Goal: Information Seeking & Learning: Learn about a topic

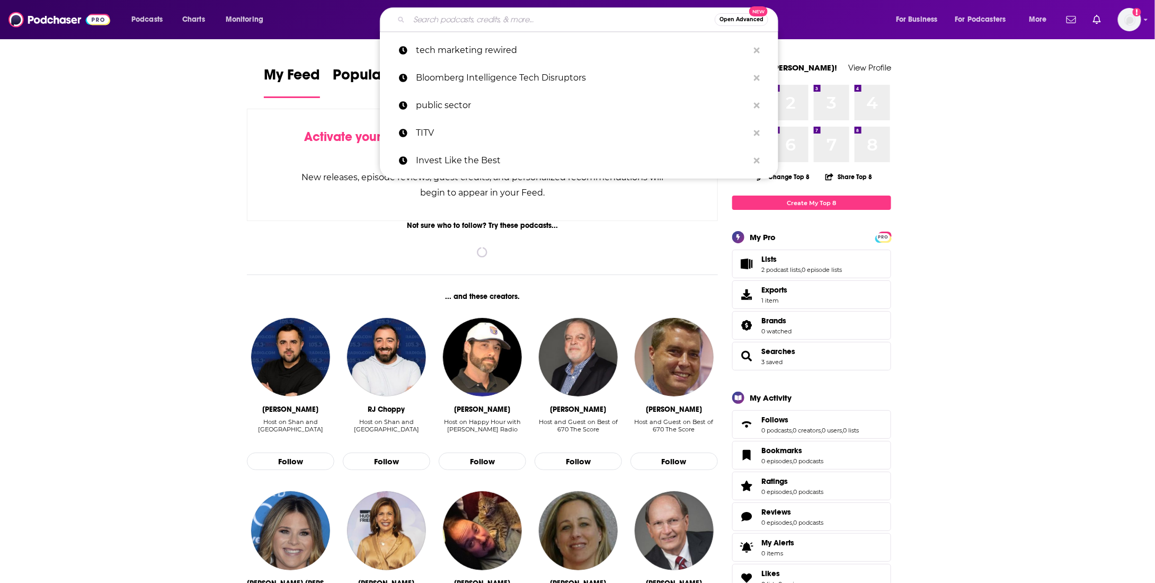
click at [488, 20] on input "Search podcasts, credits, & more..." at bounding box center [562, 19] width 306 height 17
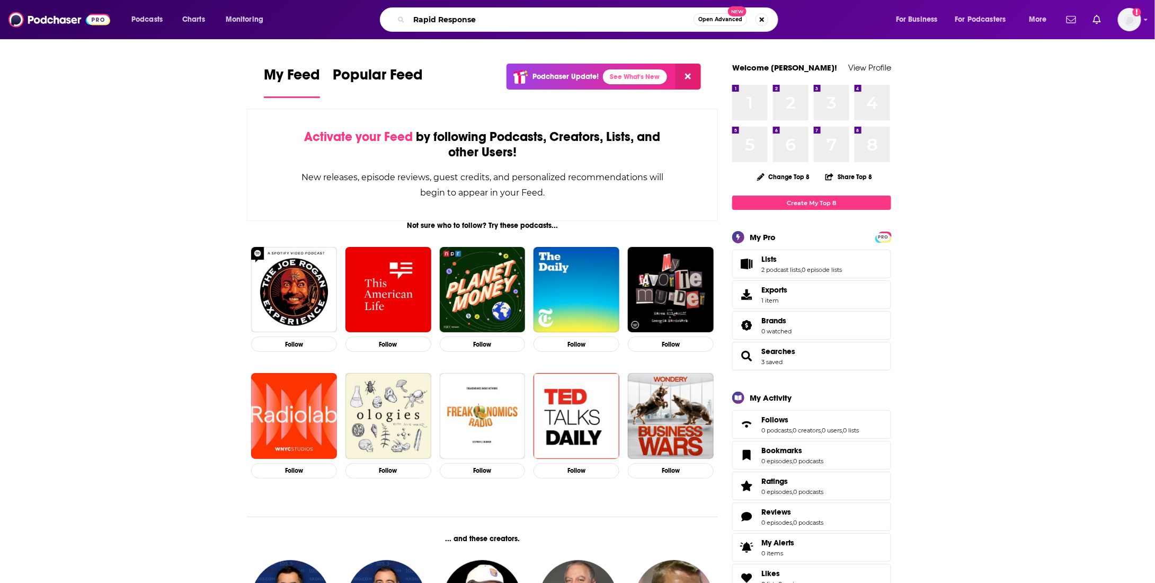
type input "Rapid Response"
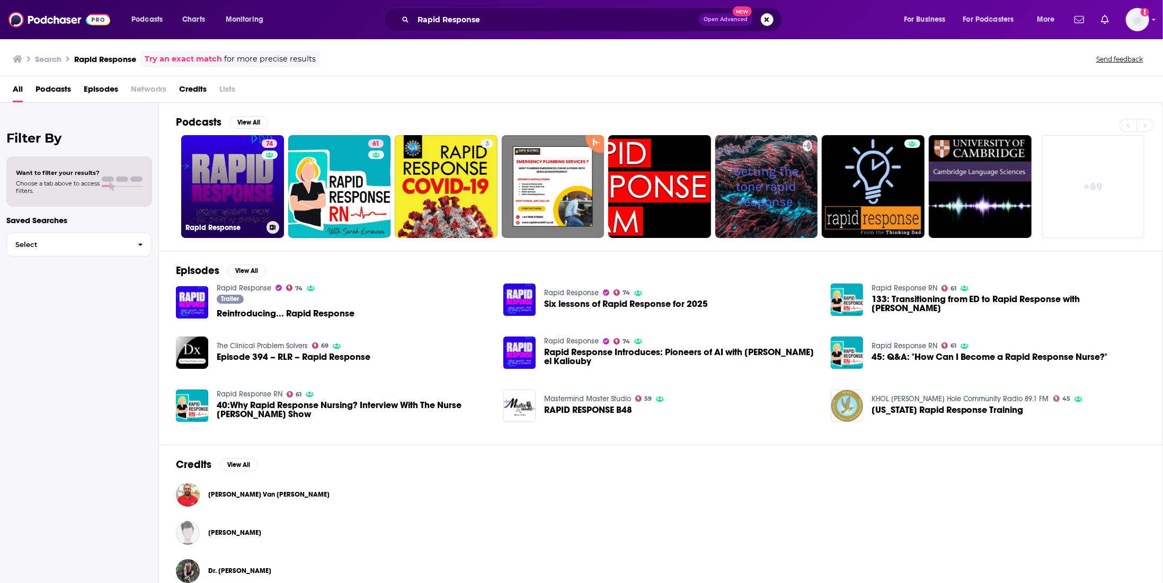
click at [243, 192] on link "74 Rapid Response" at bounding box center [232, 186] width 103 height 103
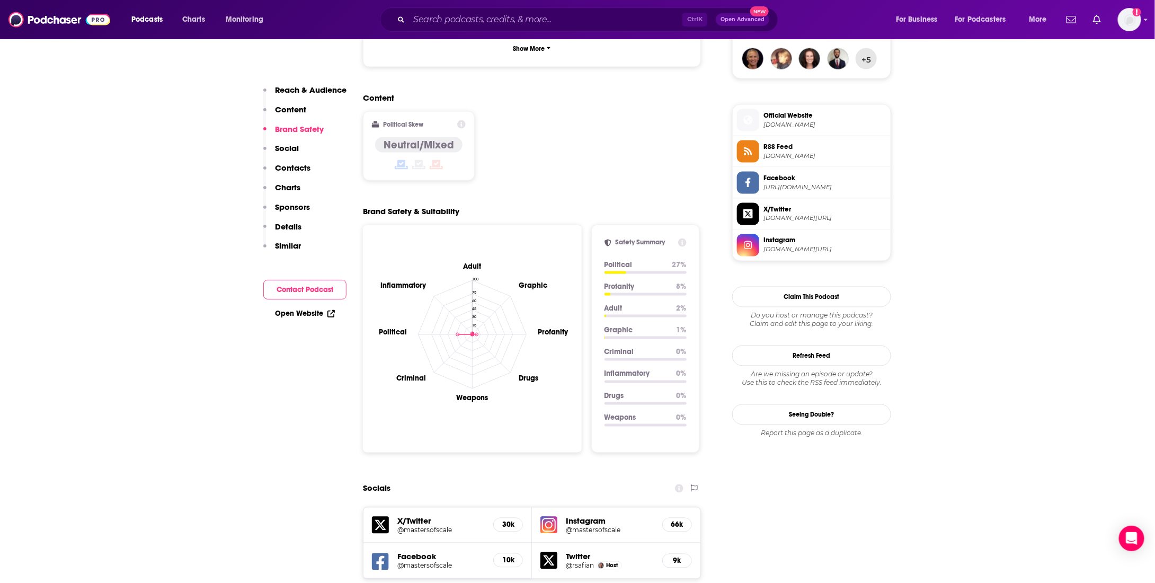
scroll to position [1060, 0]
